Goal: Task Accomplishment & Management: Complete application form

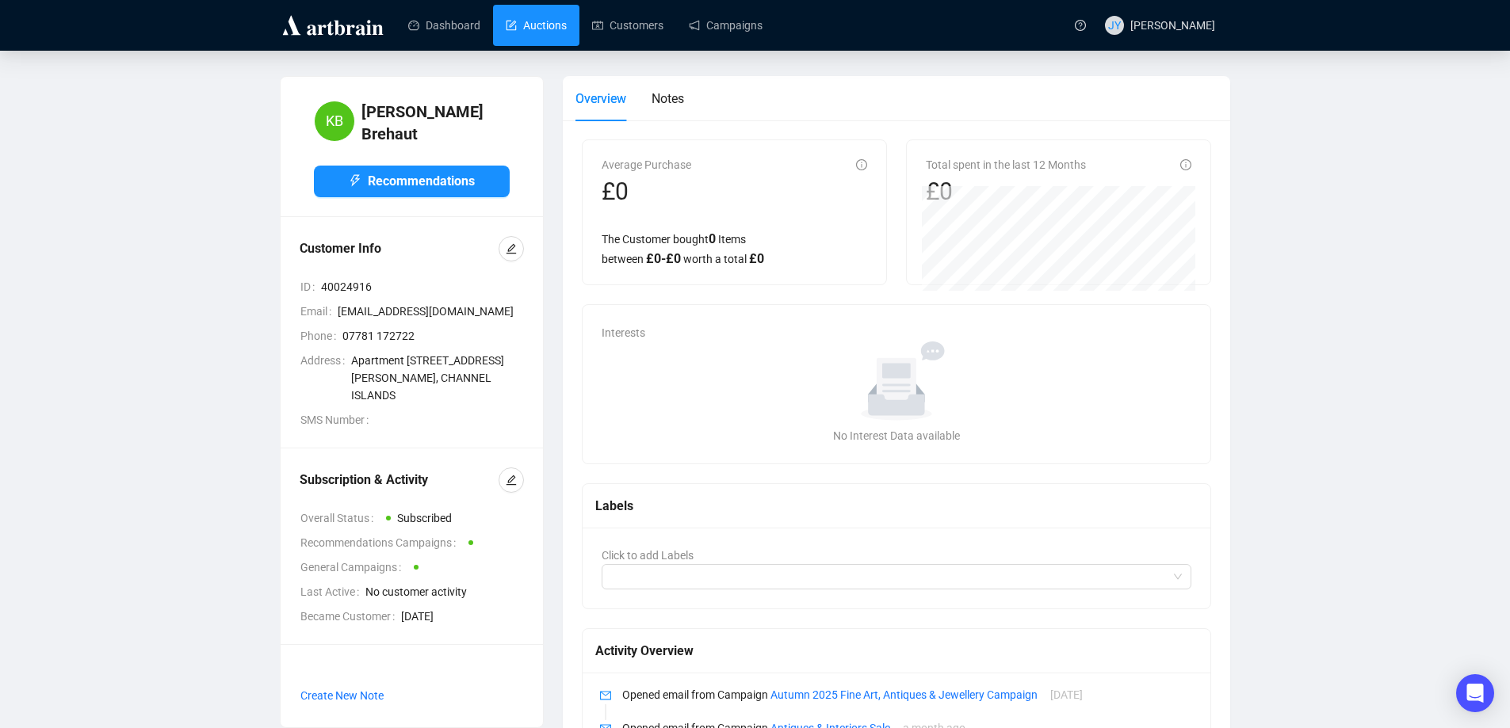
click at [554, 23] on link "Auctions" at bounding box center [536, 25] width 61 height 41
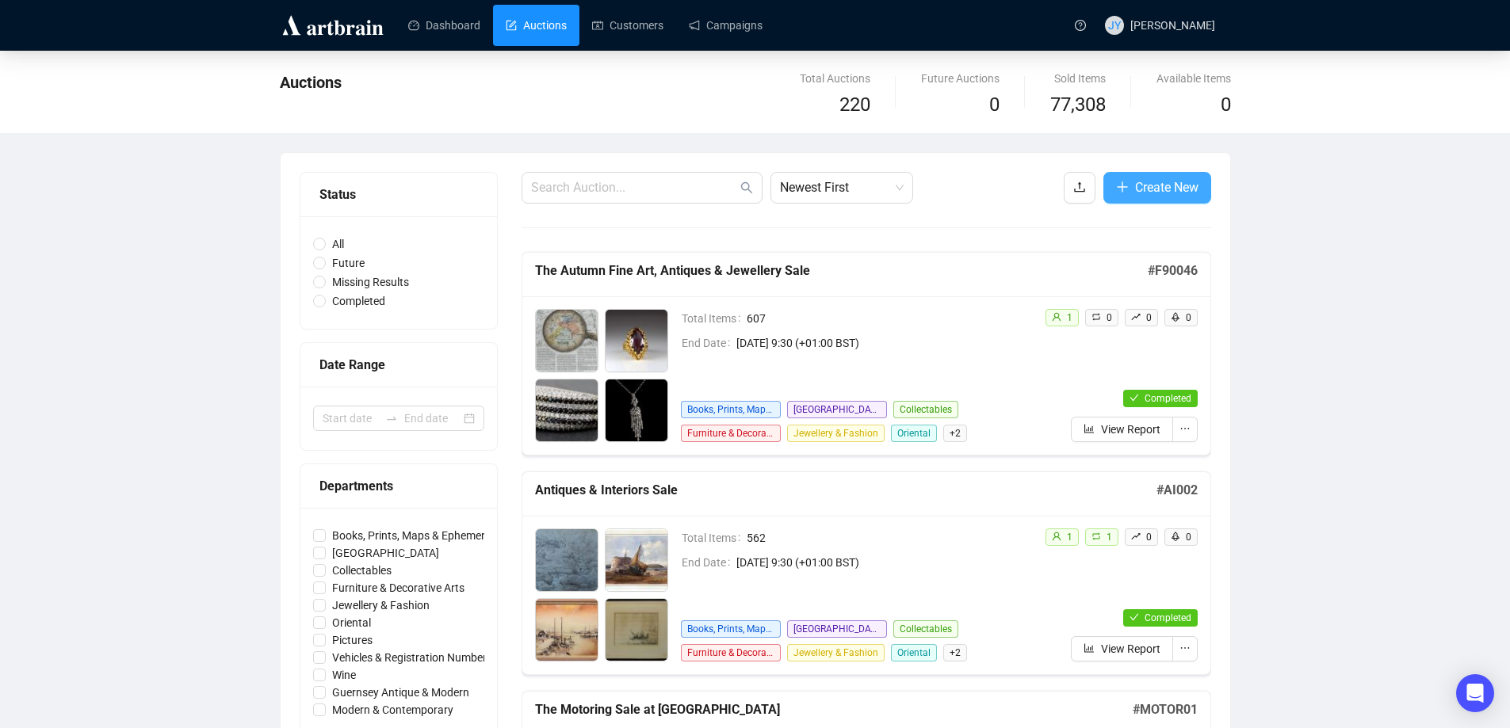
click at [1166, 182] on span "Create New" at bounding box center [1166, 188] width 63 height 20
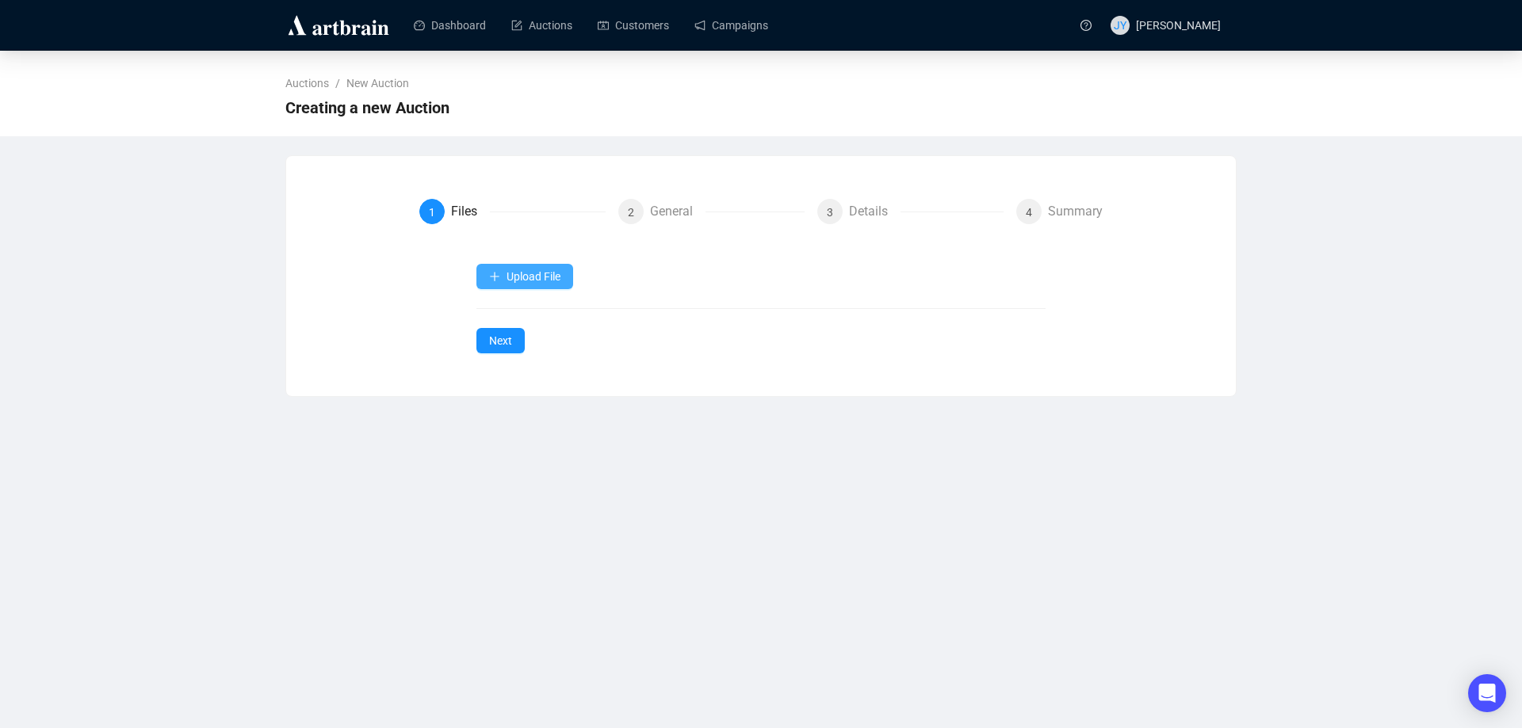
click at [544, 281] on span "Upload File" at bounding box center [533, 276] width 54 height 13
click at [540, 310] on span "Auction Items" at bounding box center [525, 314] width 73 height 17
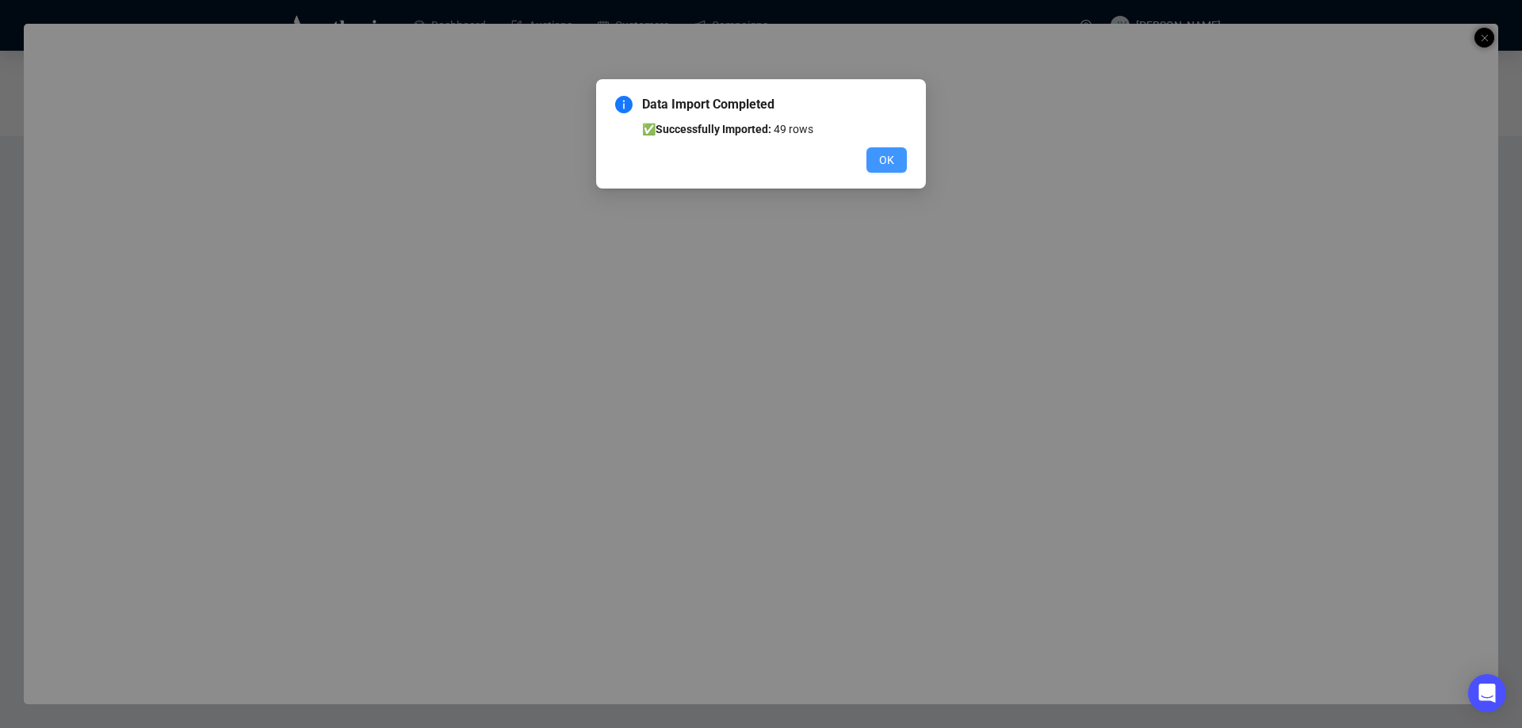
click at [885, 154] on span "OK" at bounding box center [886, 159] width 15 height 17
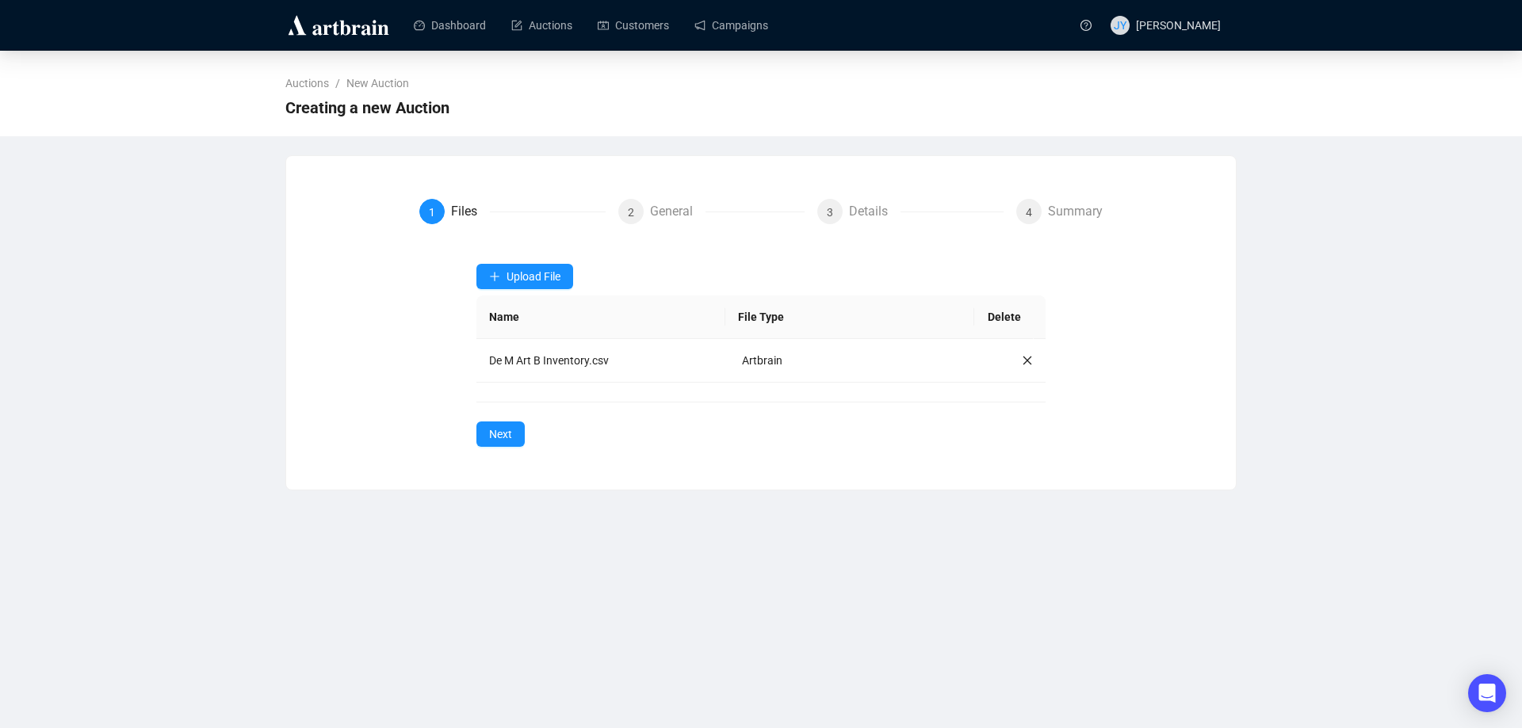
click at [537, 315] on th "Name" at bounding box center [600, 318] width 249 height 44
click at [502, 437] on span "Next" at bounding box center [500, 434] width 23 height 17
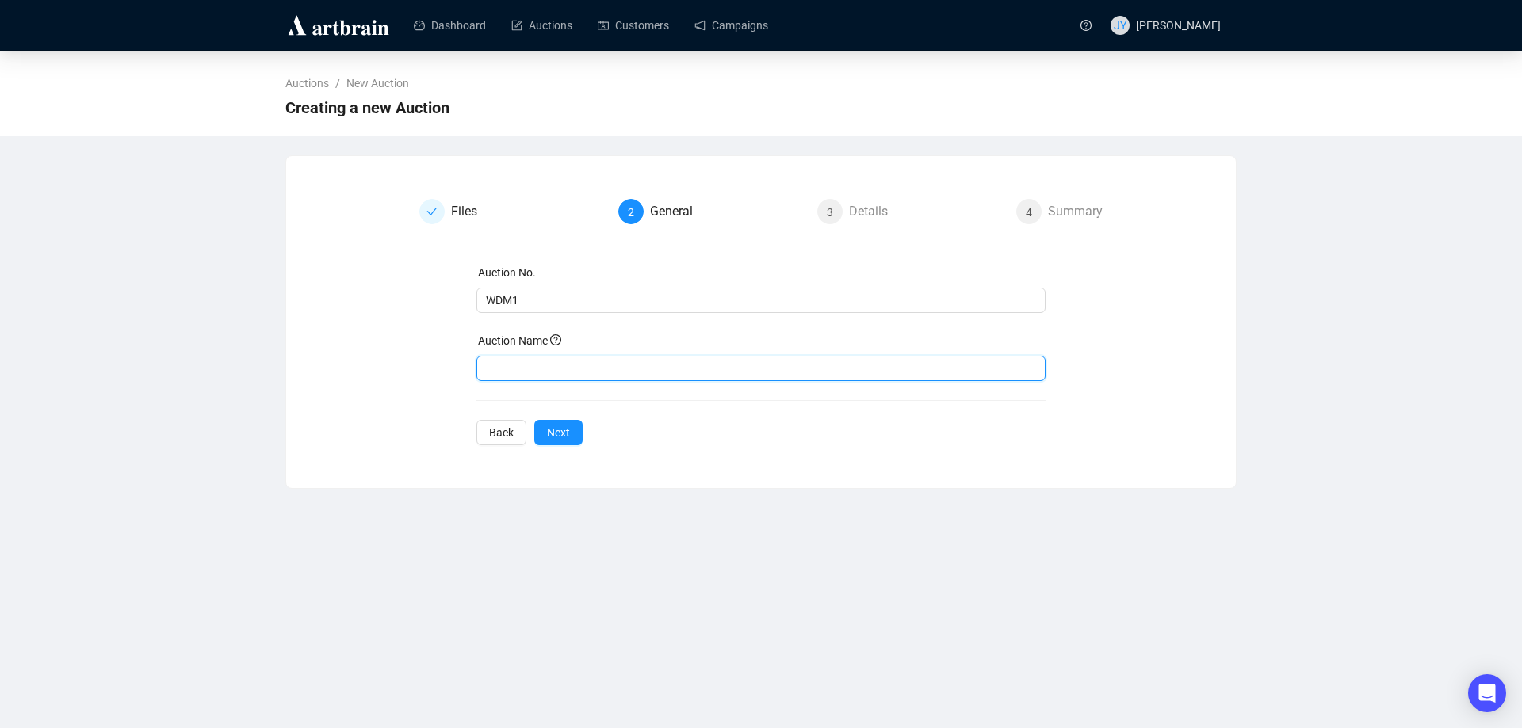
click at [514, 361] on input "text" at bounding box center [761, 368] width 570 height 25
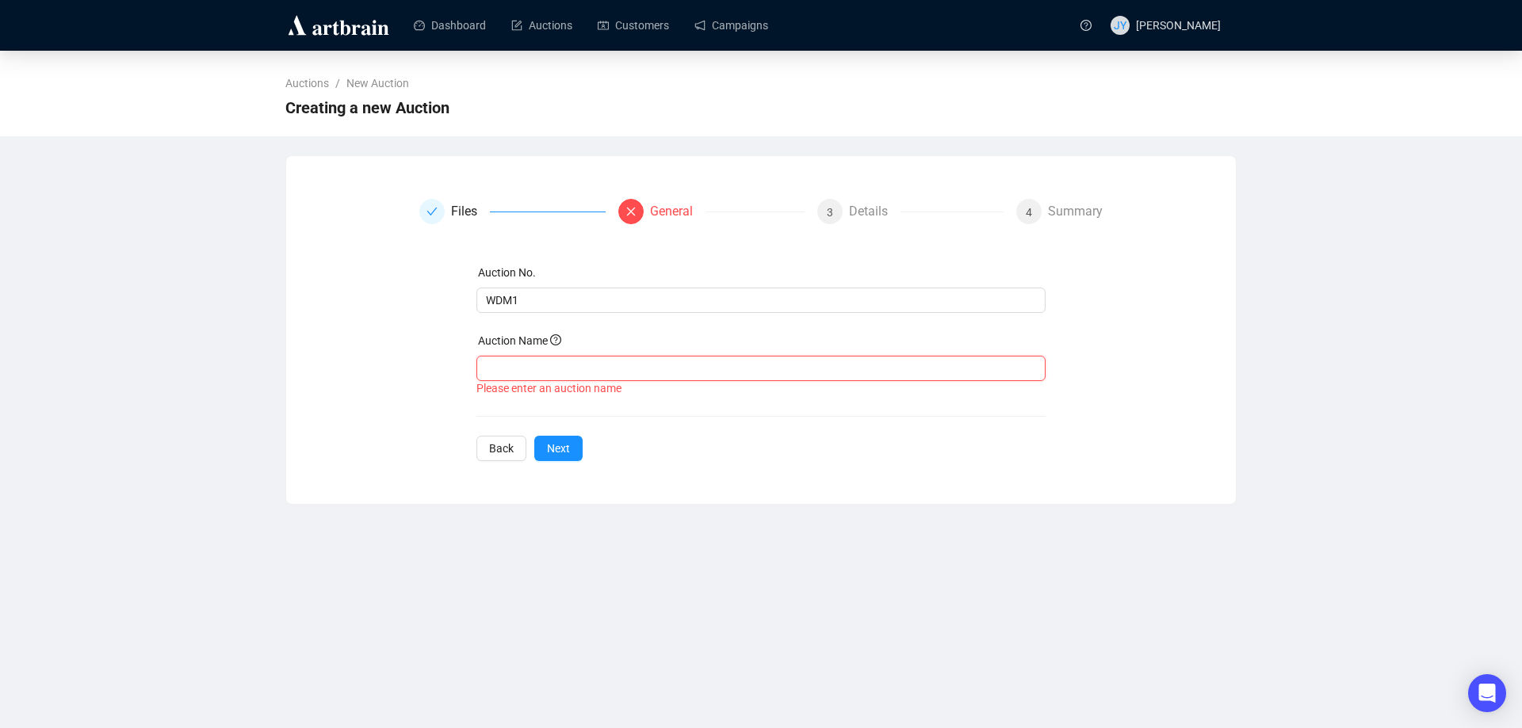
paste input "The [PERSON_NAME] [PERSON_NAME] Collection"
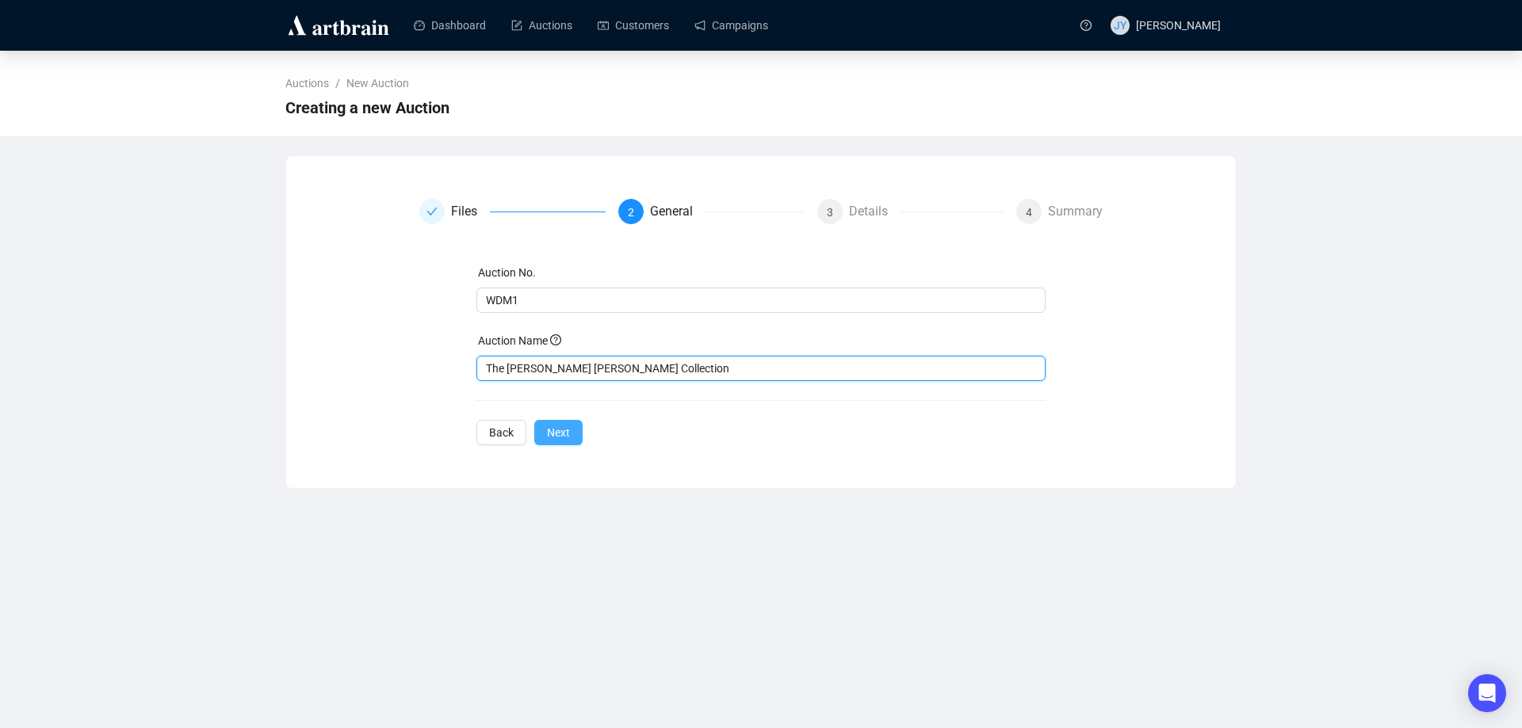
type input "The [PERSON_NAME] [PERSON_NAME] Collection"
click at [549, 431] on span "Next" at bounding box center [558, 432] width 23 height 17
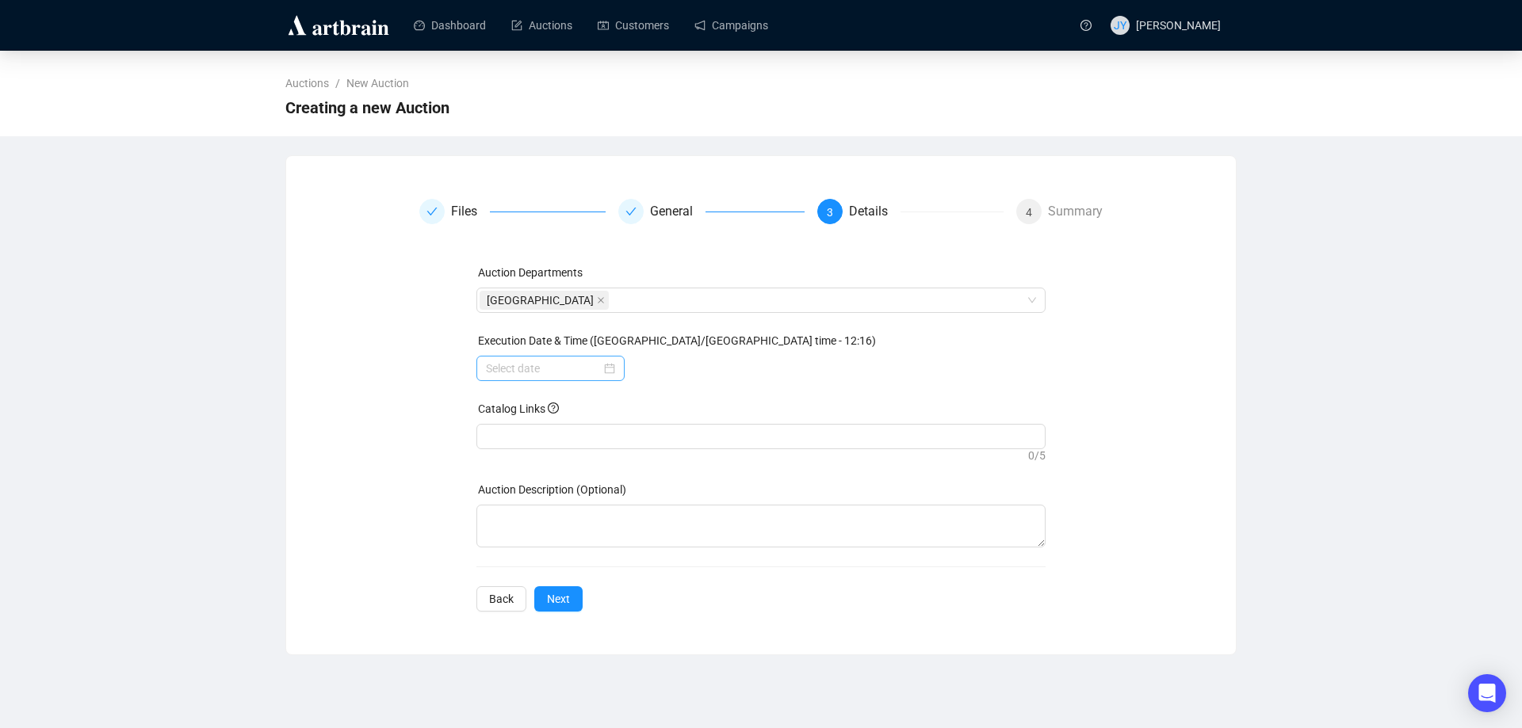
click at [605, 368] on div at bounding box center [550, 368] width 129 height 17
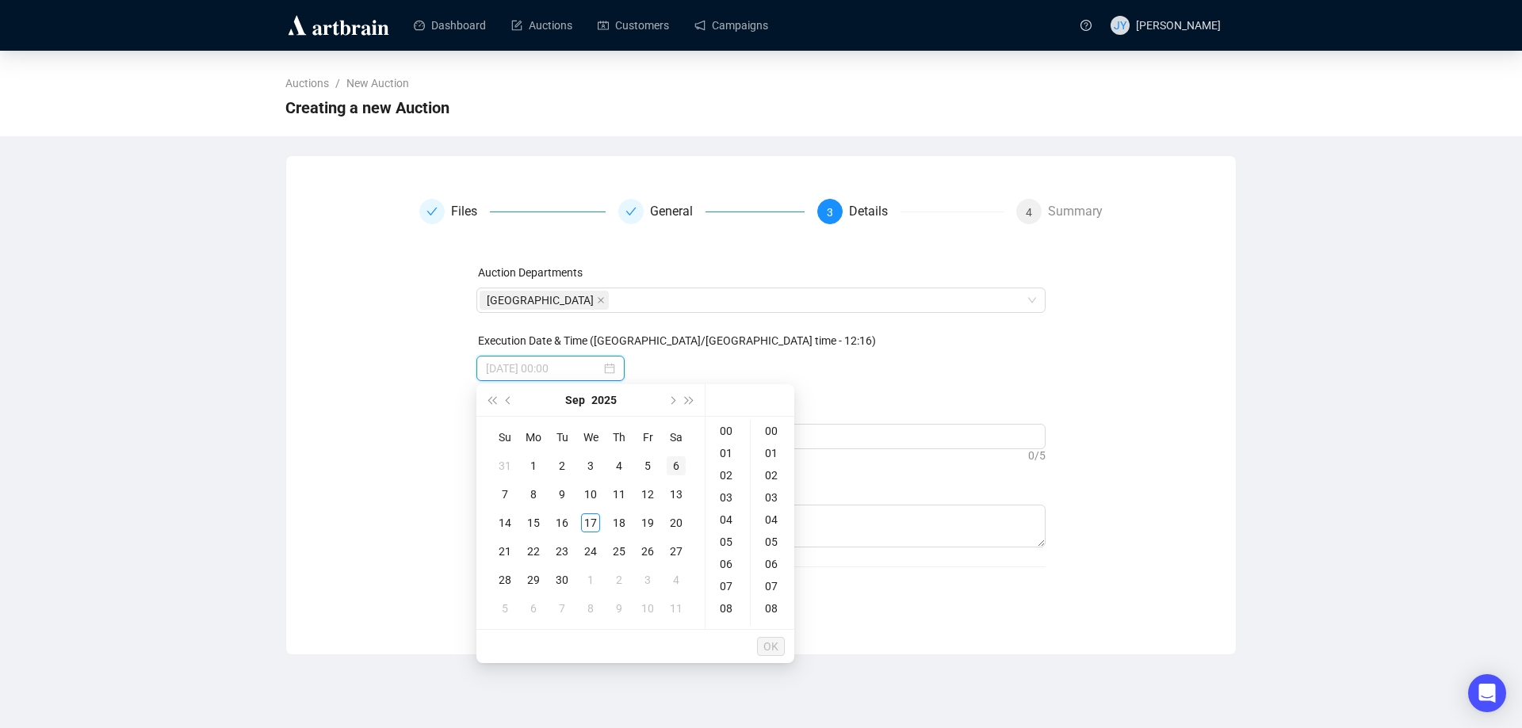
type input "[DATE] 00:00"
click at [664, 399] on button "Next month (PageDown)" at bounding box center [671, 400] width 17 height 32
click at [674, 470] on div "4" at bounding box center [675, 465] width 19 height 19
click at [731, 574] on div "10" at bounding box center [727, 574] width 38 height 22
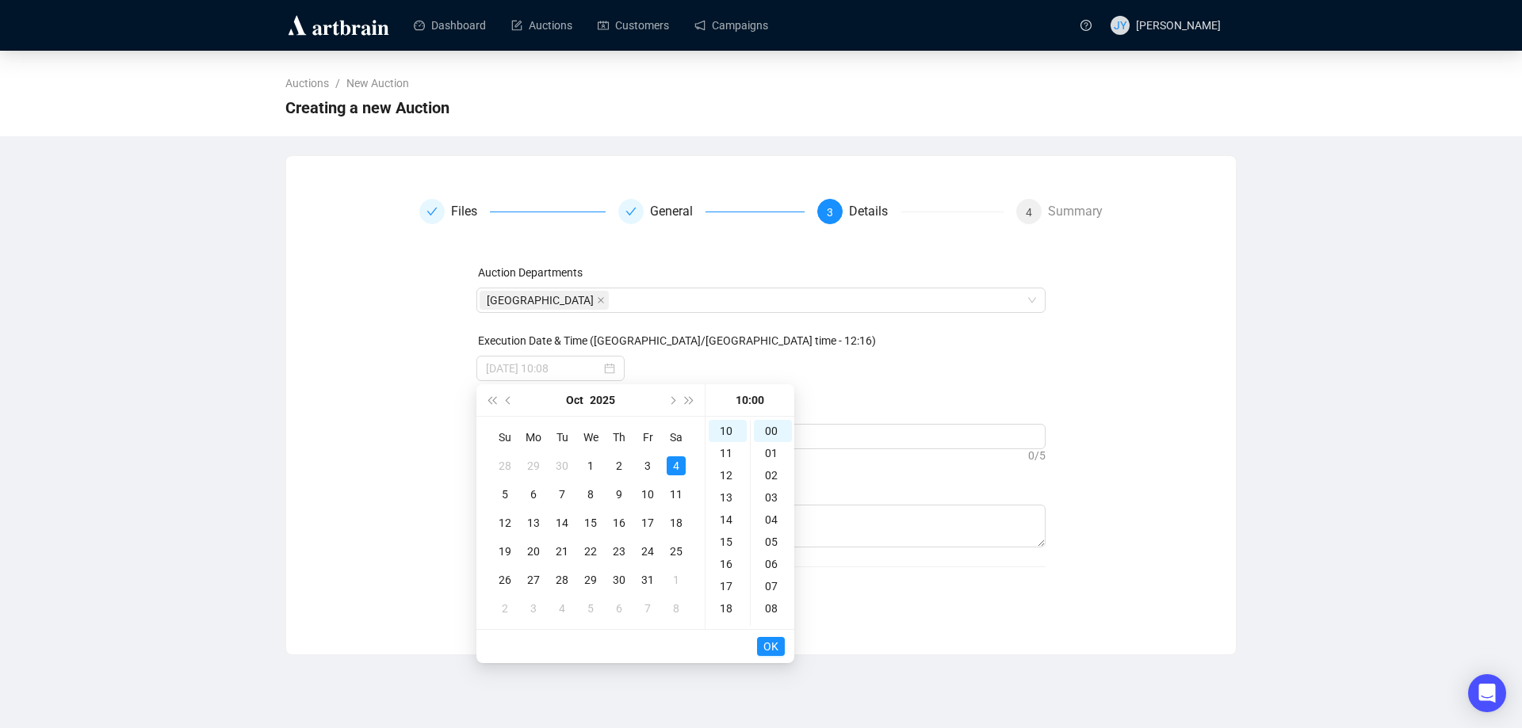
type input "[DATE] 10:00"
click at [778, 644] on button "OK" at bounding box center [771, 646] width 28 height 19
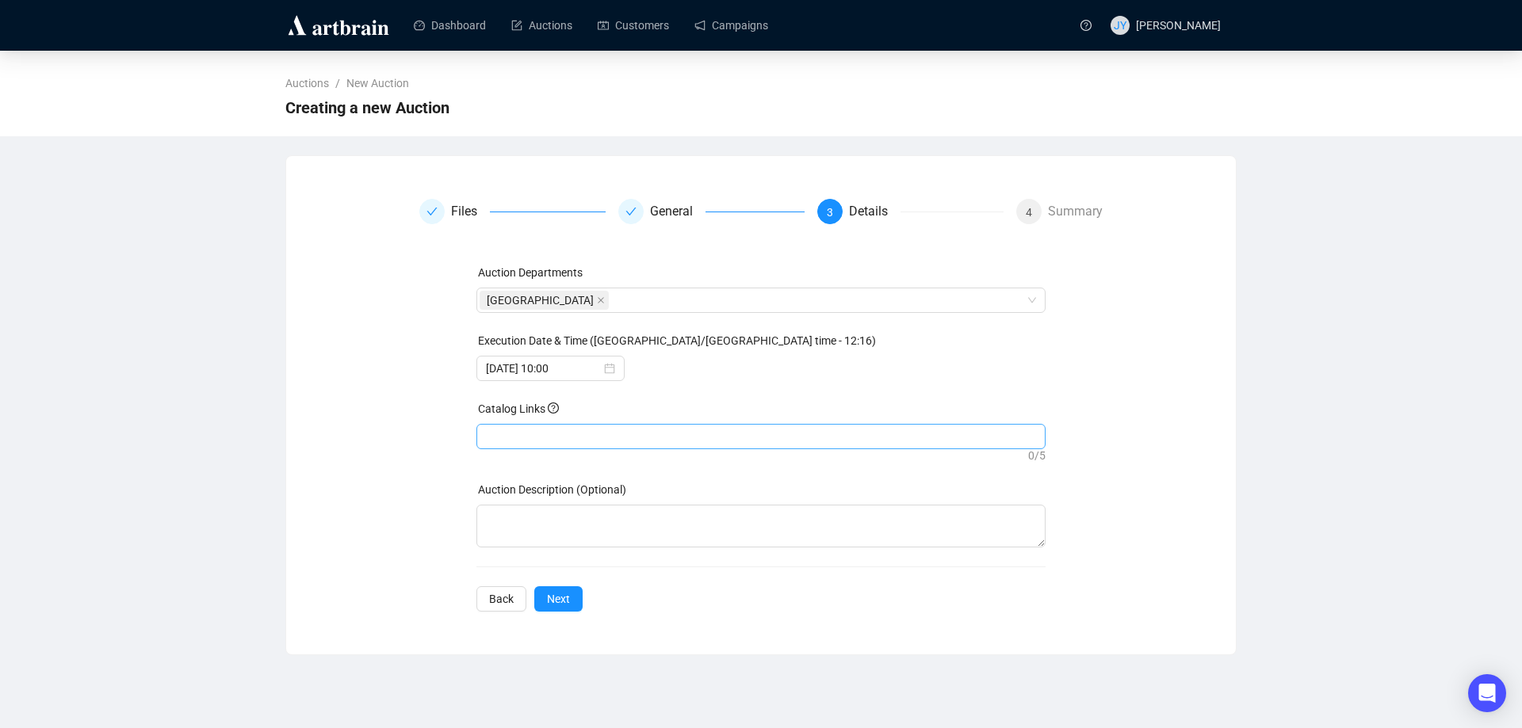
click at [561, 437] on div at bounding box center [760, 437] width 563 height 22
paste input "[URL][DOMAIN_NAME][PERSON_NAME]?"
type input "[URL][DOMAIN_NAME][PERSON_NAME]?"
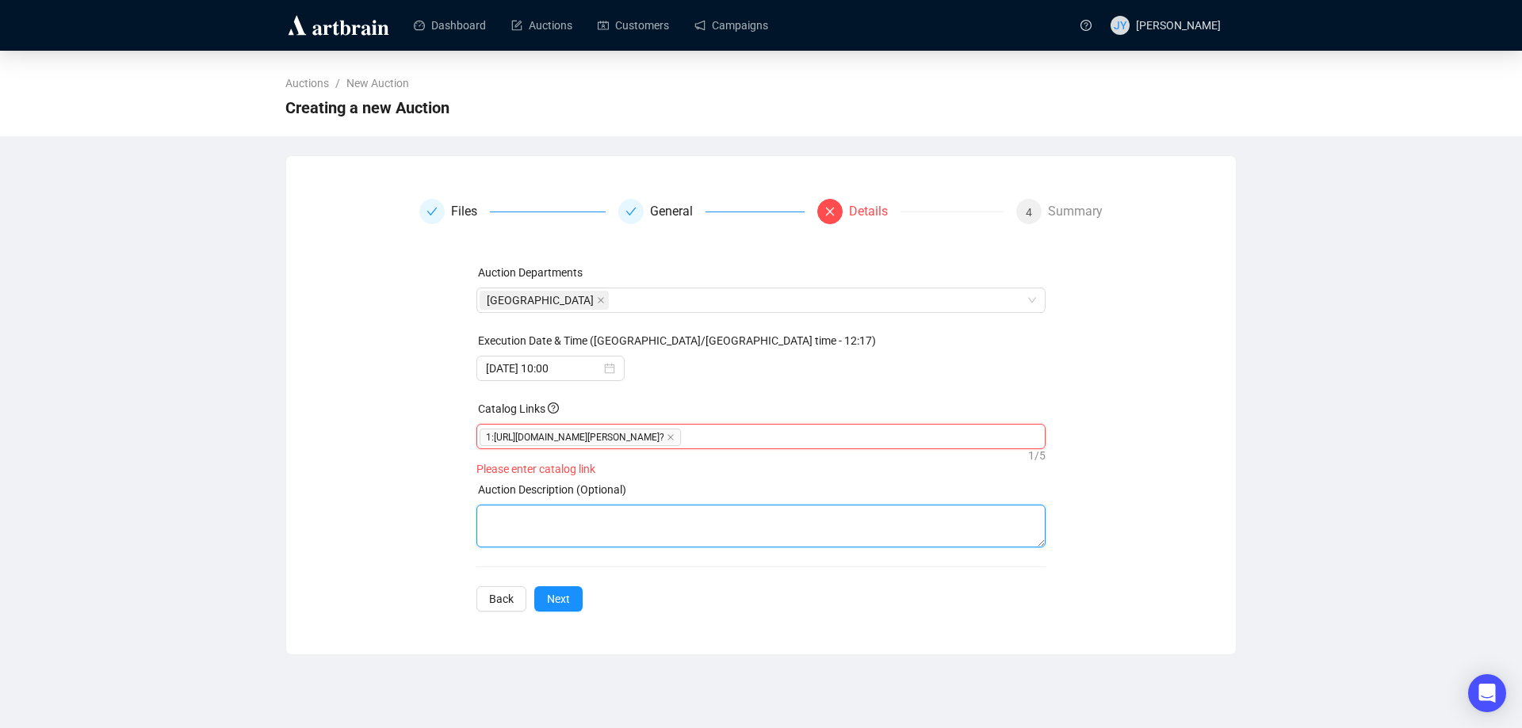
click at [525, 529] on textarea at bounding box center [761, 526] width 570 height 43
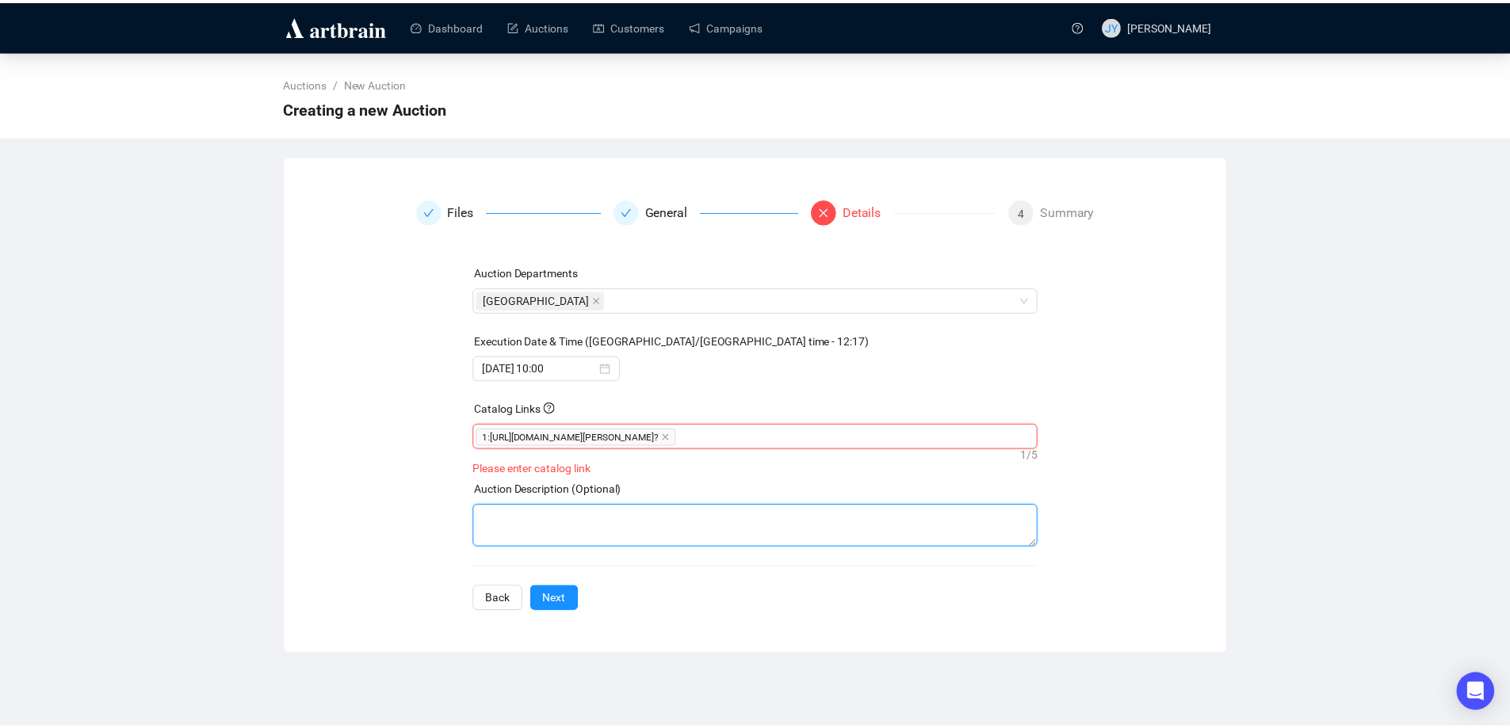
scroll to position [0, 0]
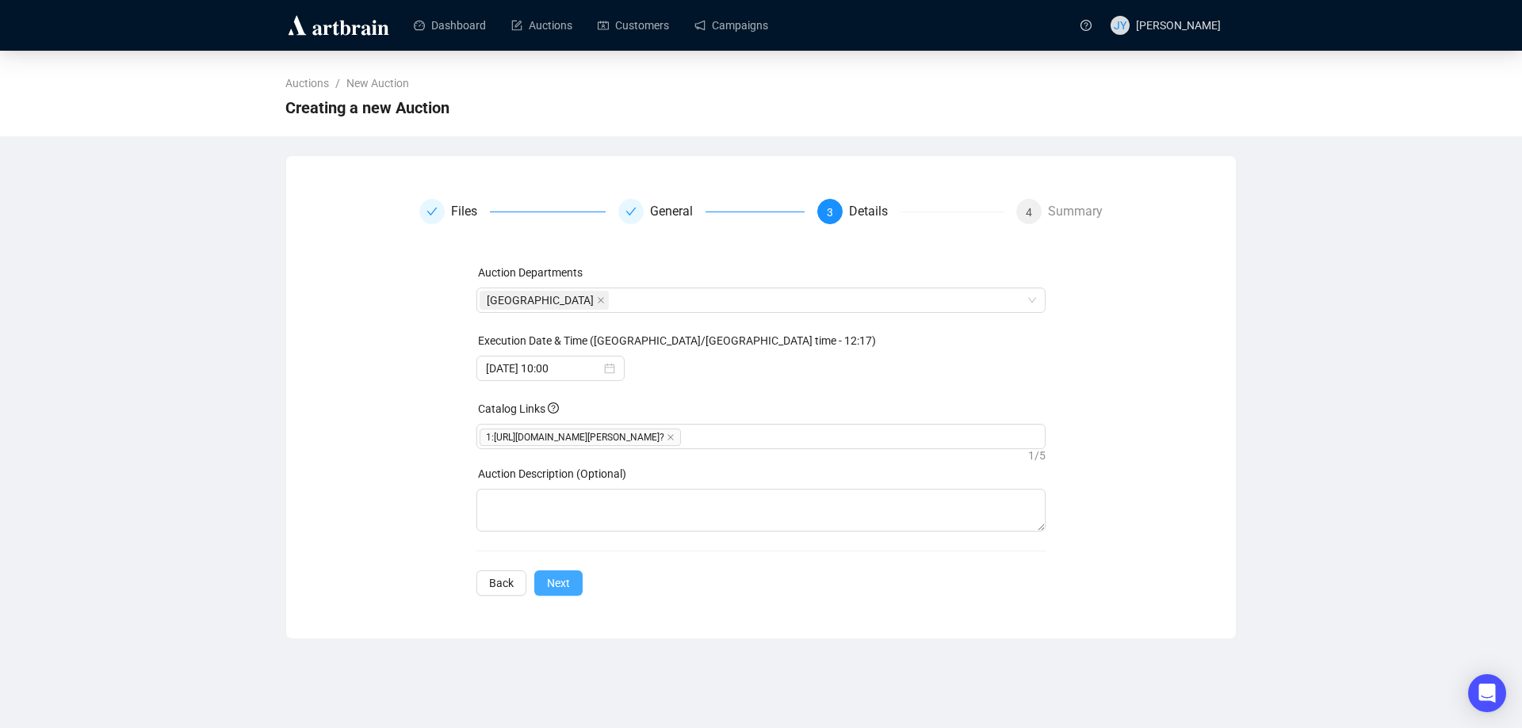
click at [558, 582] on span "Next" at bounding box center [558, 583] width 23 height 17
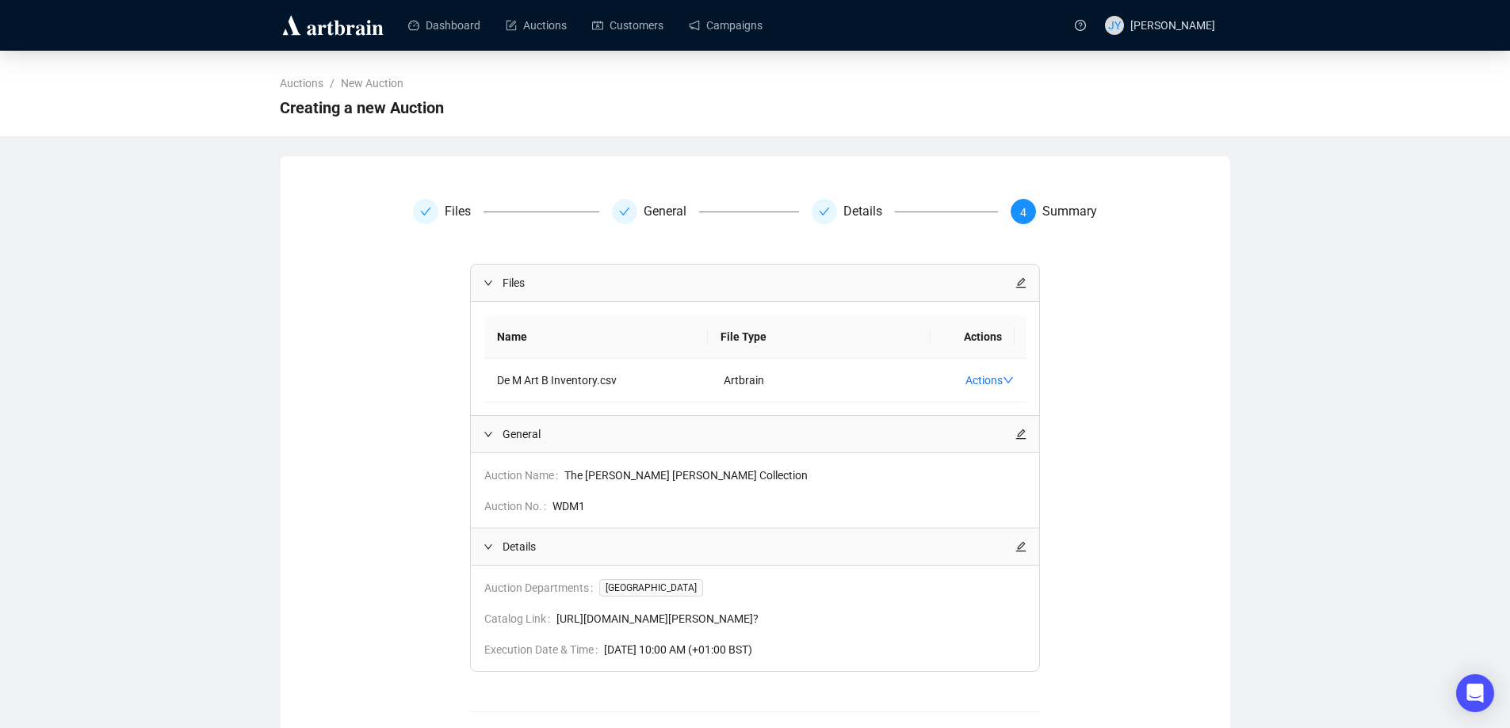
scroll to position [79, 0]
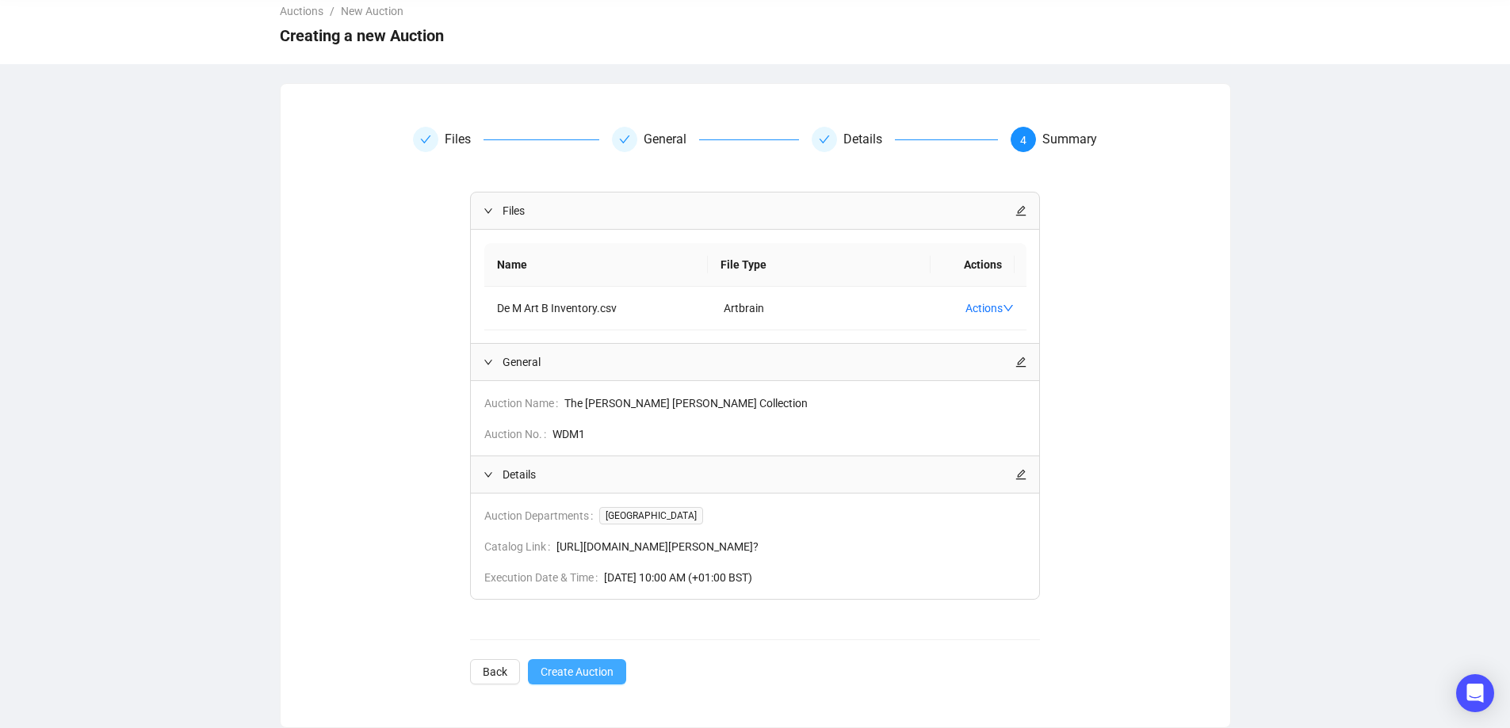
click at [564, 677] on span "Create Auction" at bounding box center [576, 671] width 73 height 17
